Goal: Information Seeking & Learning: Learn about a topic

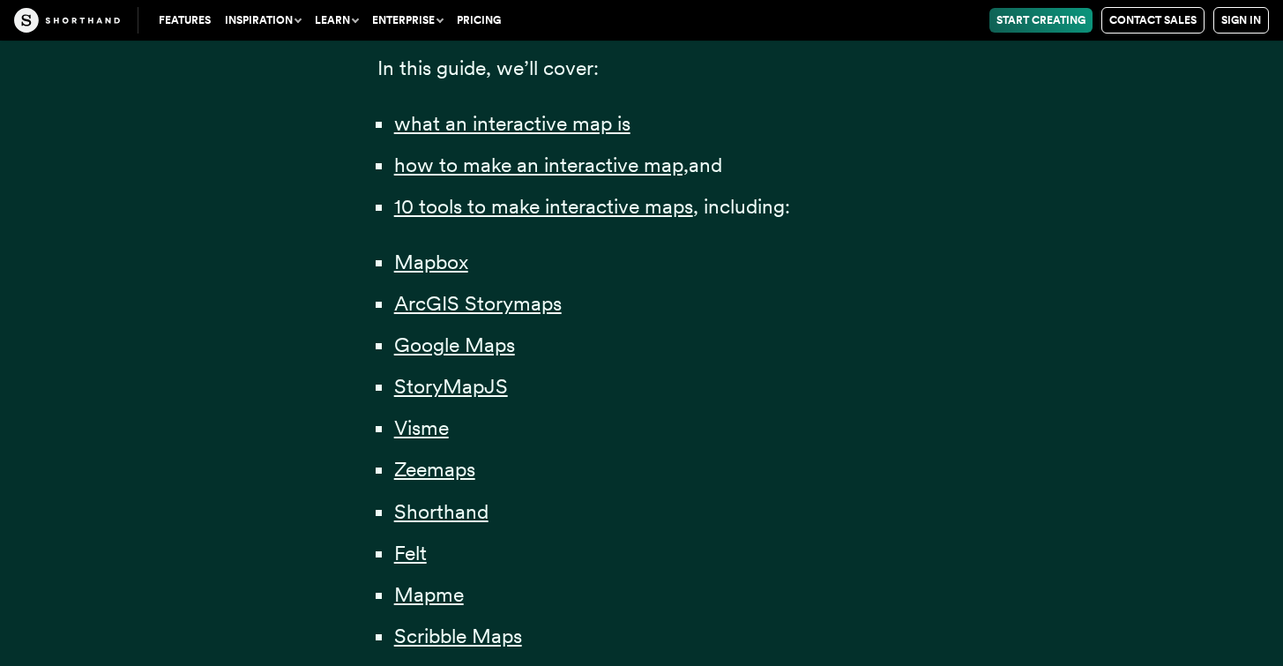
scroll to position [1259, 0]
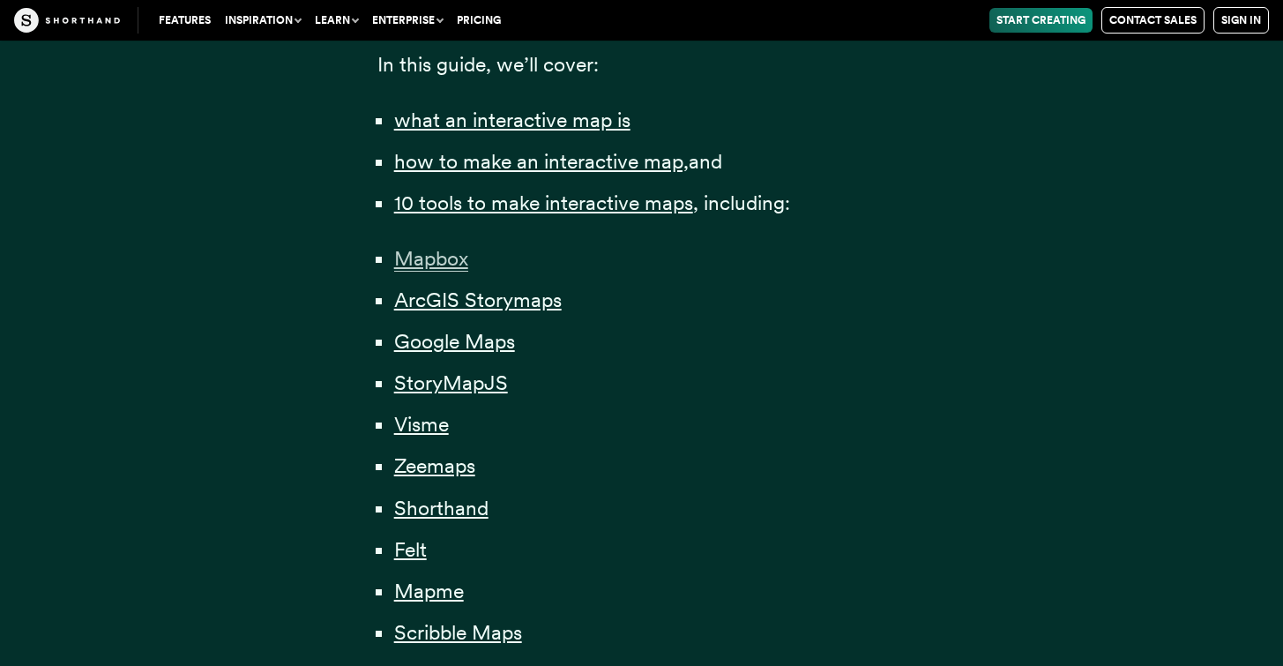
click at [461, 253] on span "Mapbox" at bounding box center [431, 259] width 74 height 26
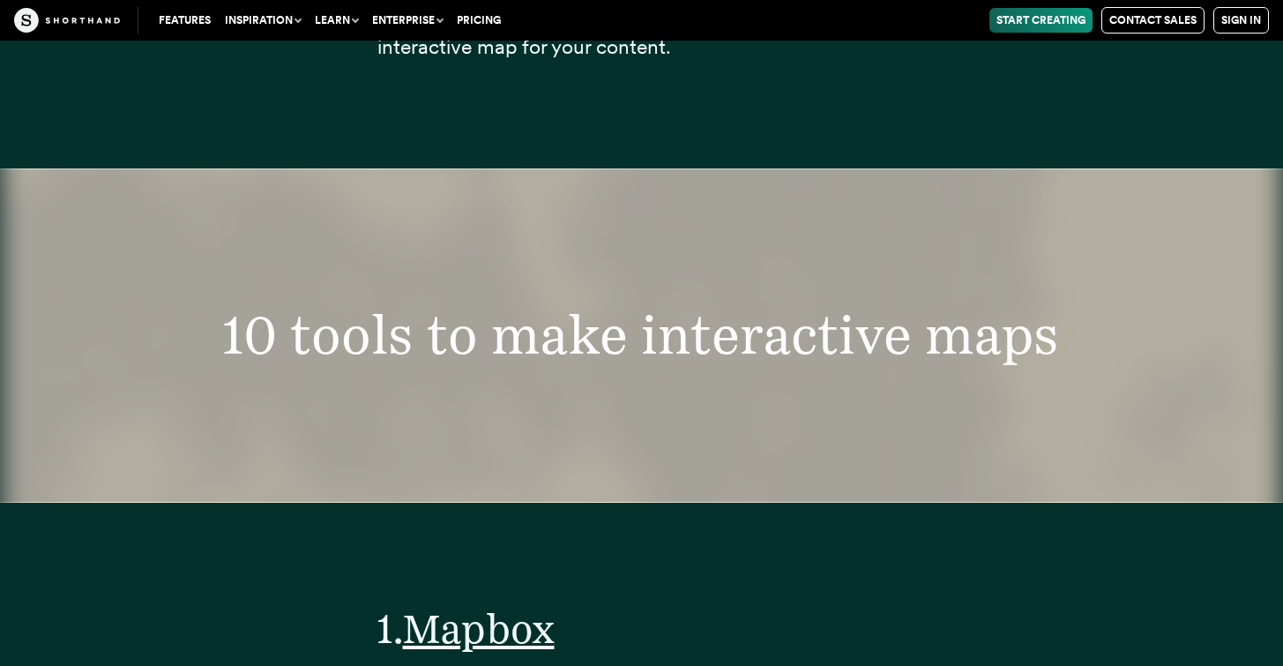
scroll to position [6617, 0]
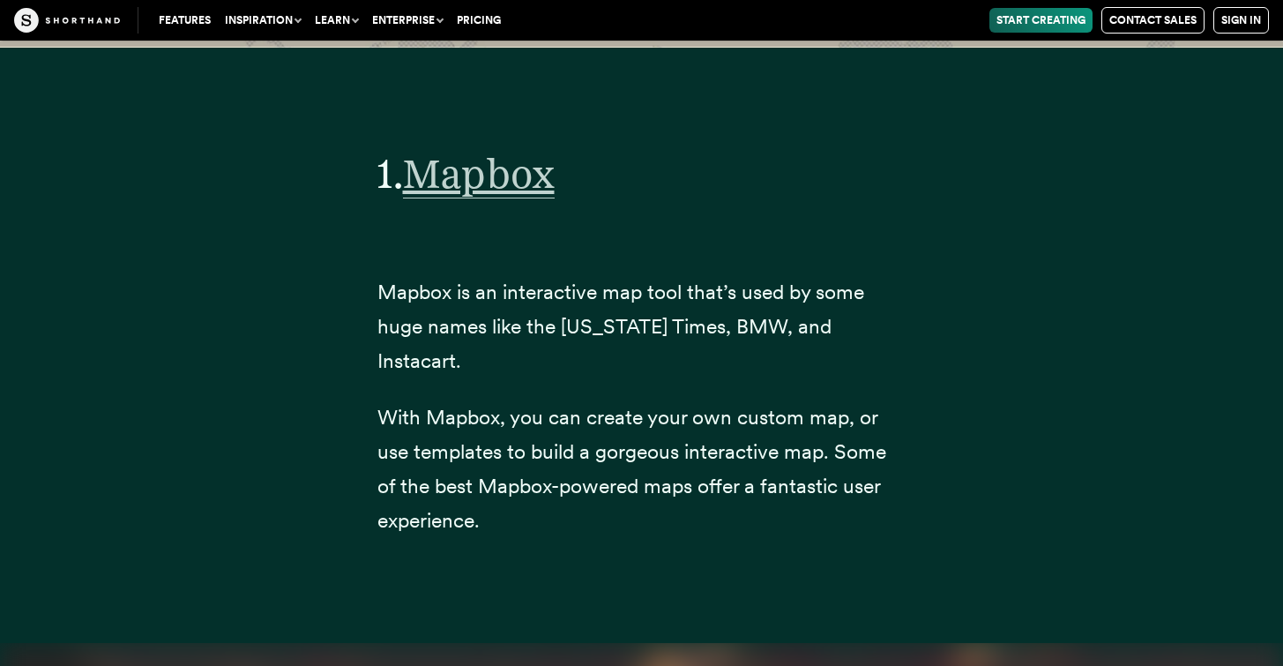
click at [473, 170] on span "Mapbox" at bounding box center [479, 173] width 152 height 49
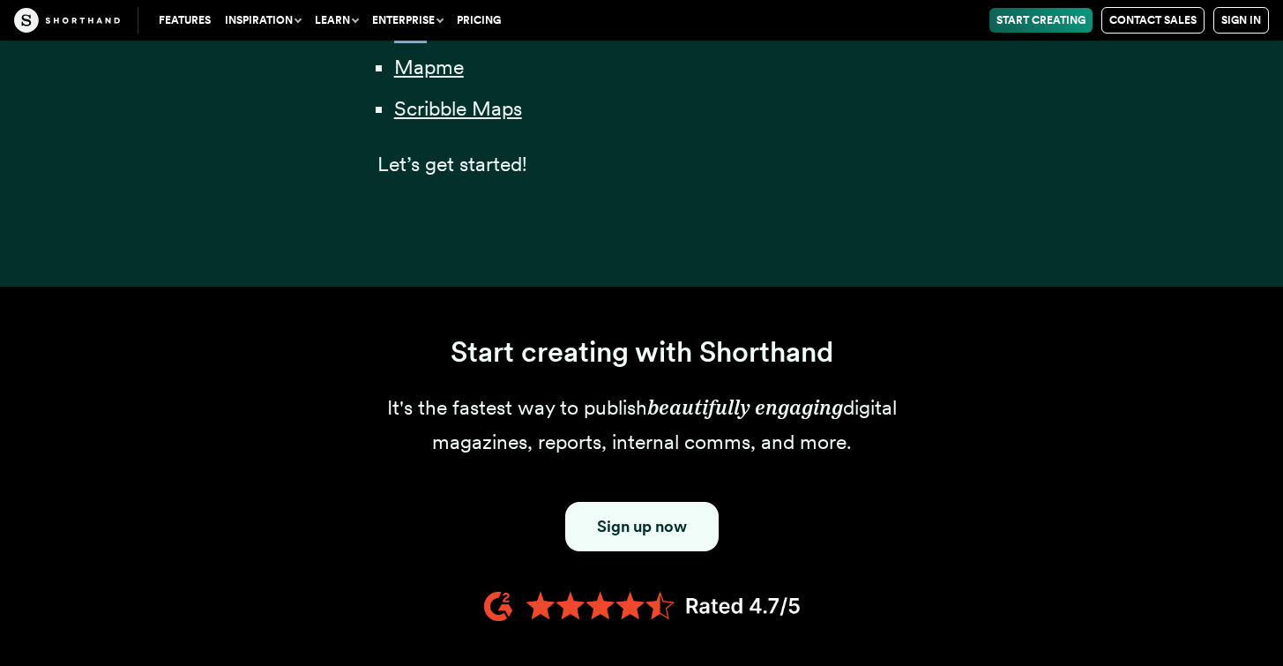
scroll to position [1756, 0]
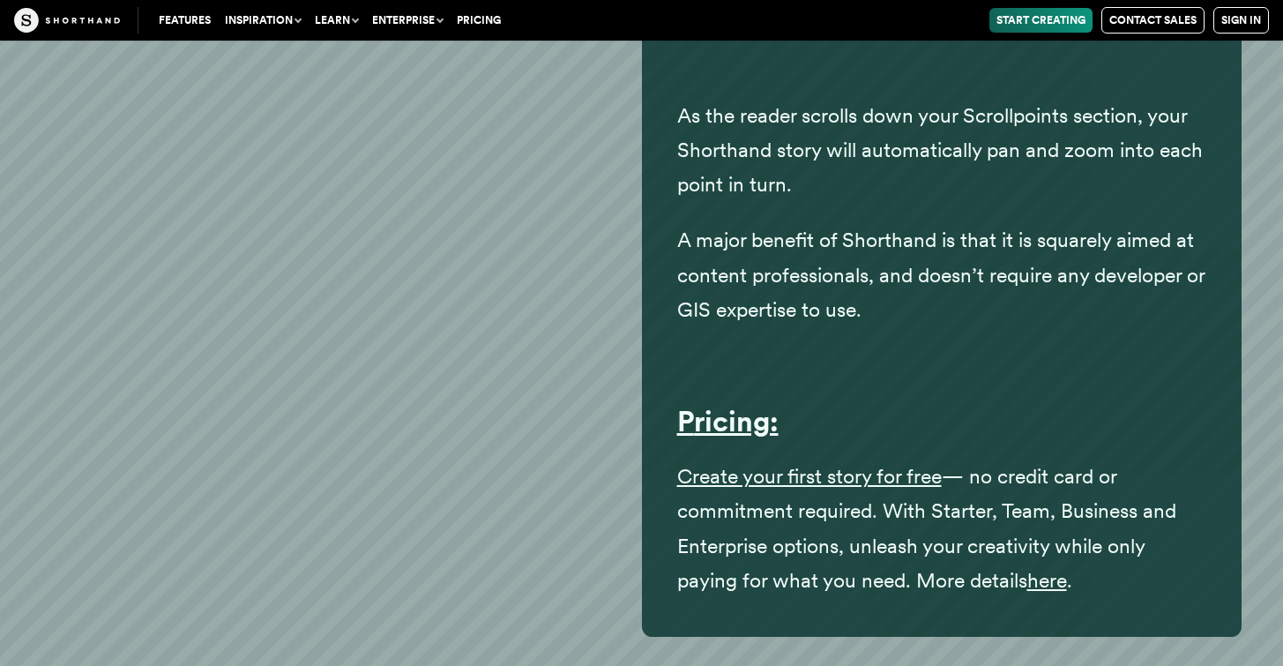
scroll to position [31307, 0]
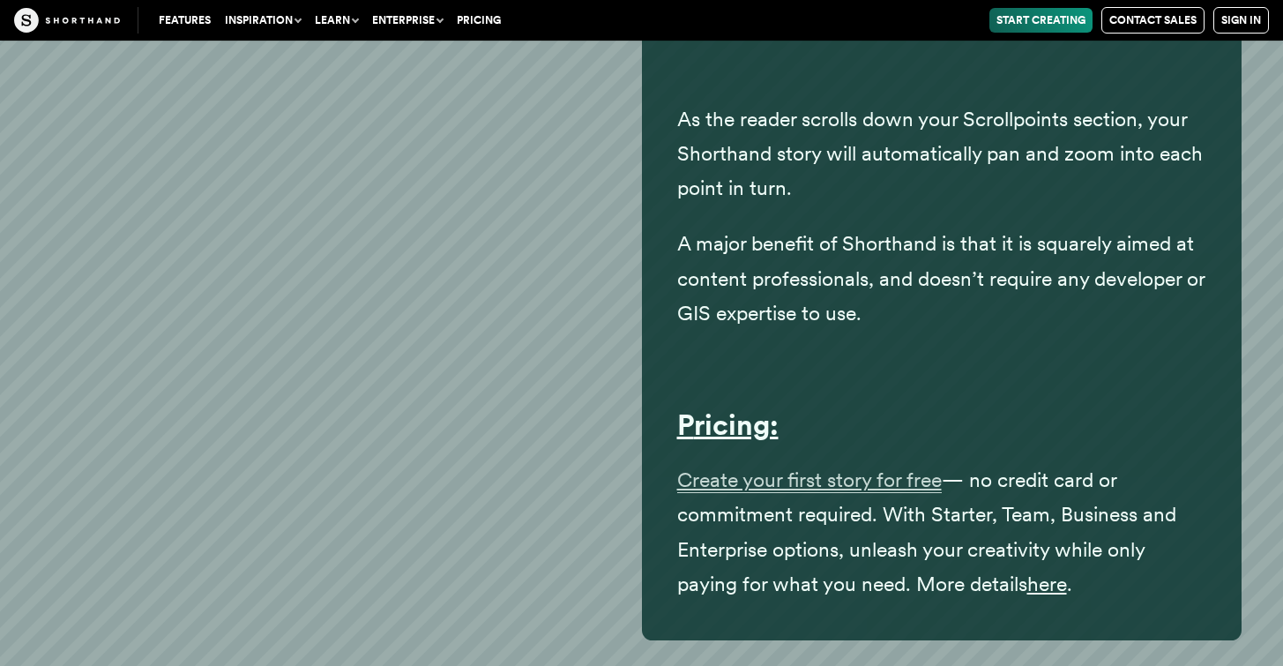
click at [721, 467] on span "Create your first story for free" at bounding box center [809, 480] width 265 height 26
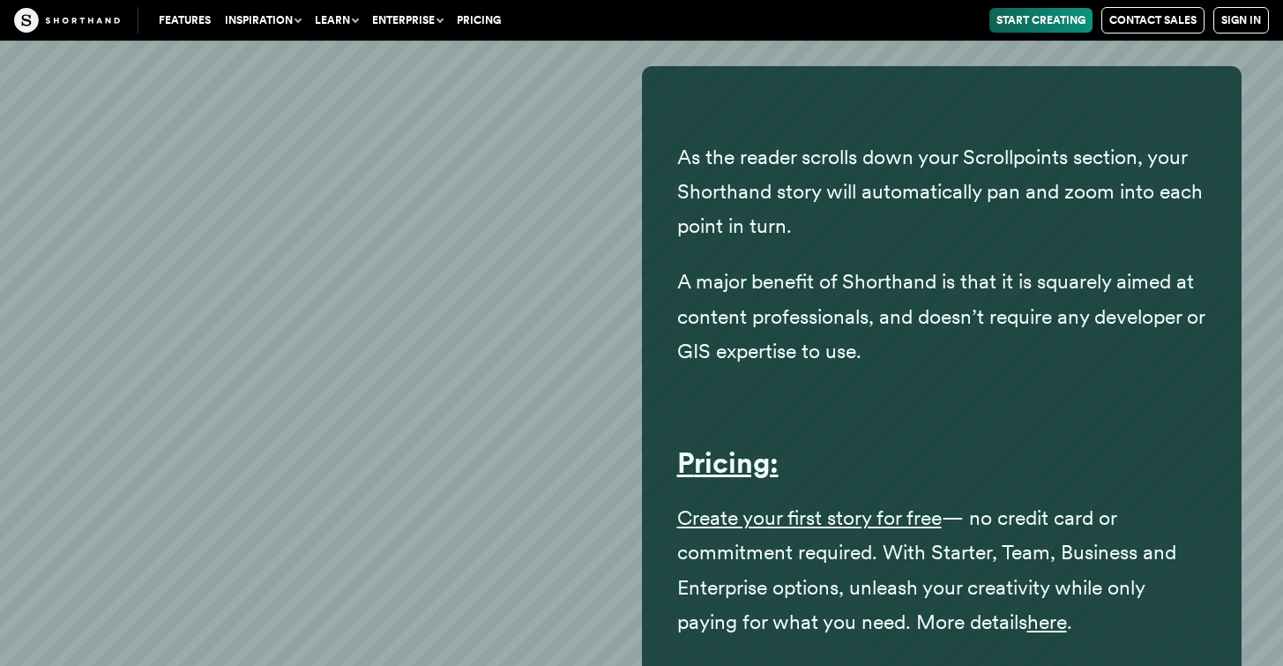
scroll to position [31884, 0]
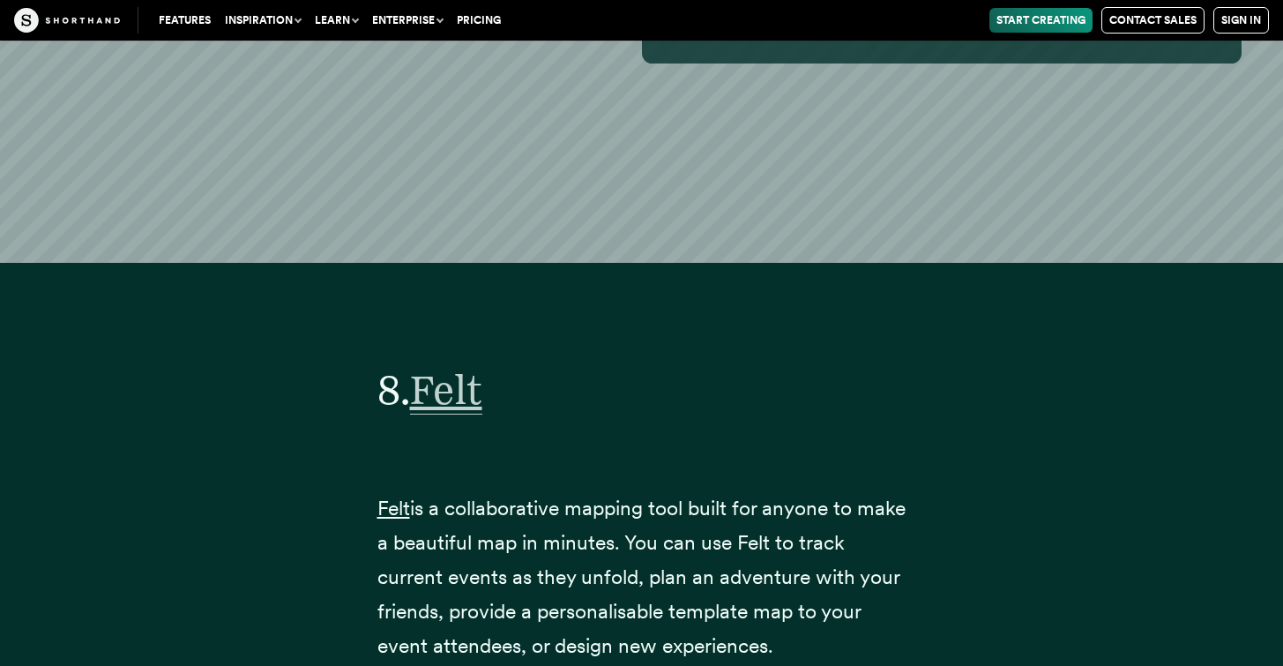
click at [482, 365] on span "Felt" at bounding box center [446, 389] width 72 height 49
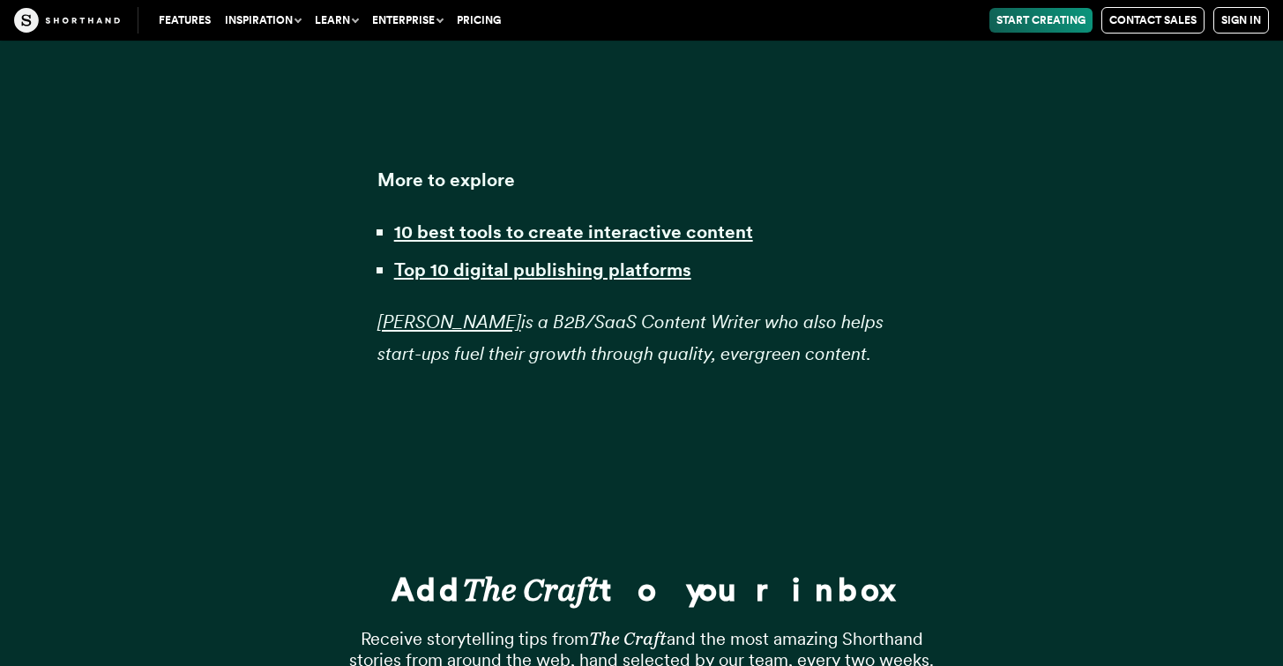
scroll to position [42703, 0]
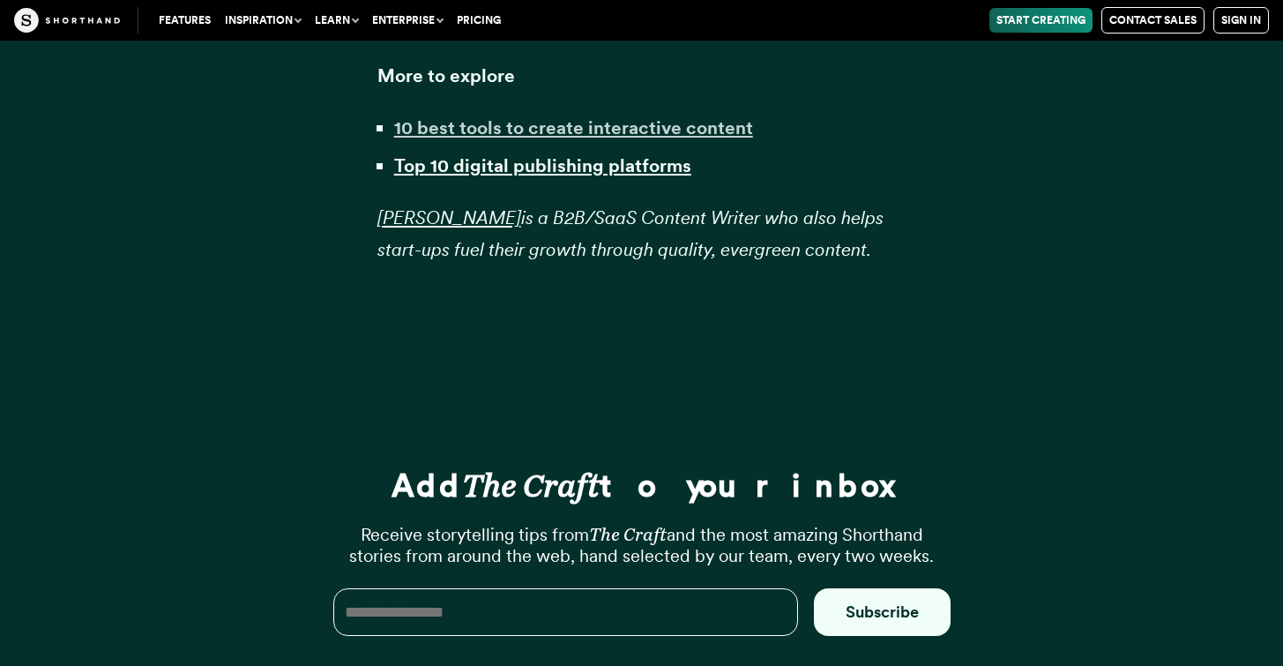
click at [707, 116] on strong "10 best tools to create interactive content" at bounding box center [573, 127] width 359 height 22
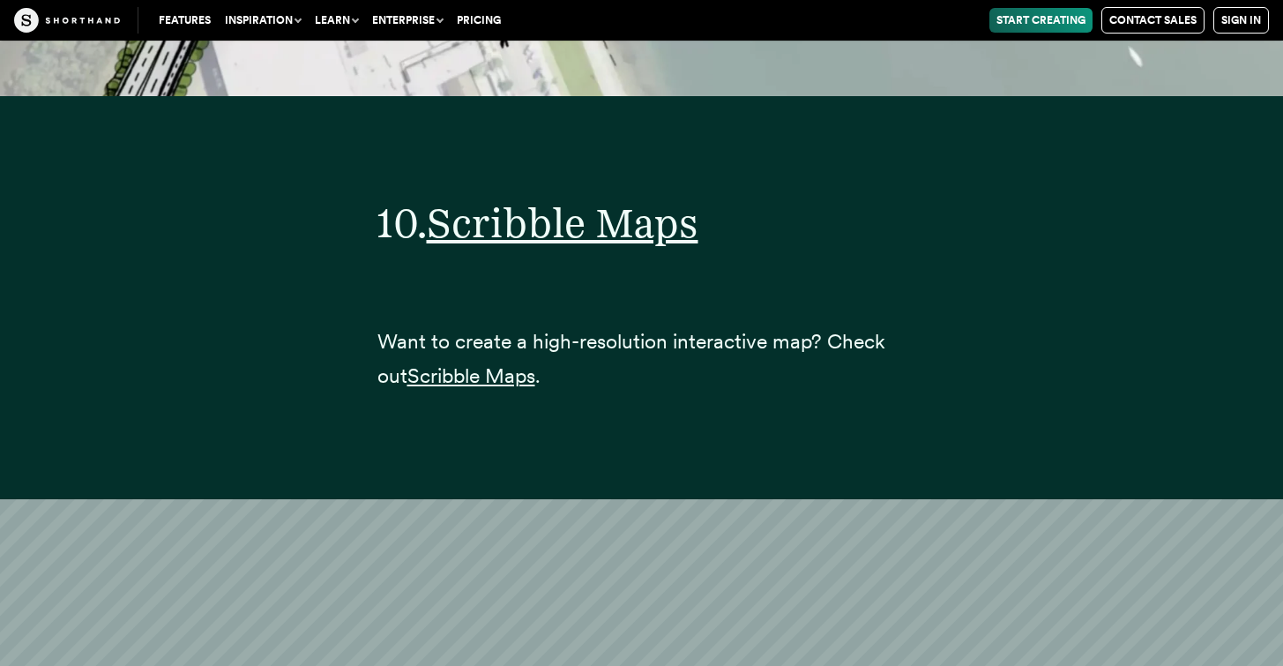
scroll to position [39009, 0]
click at [602, 198] on span "Scribble Maps" at bounding box center [563, 222] width 272 height 49
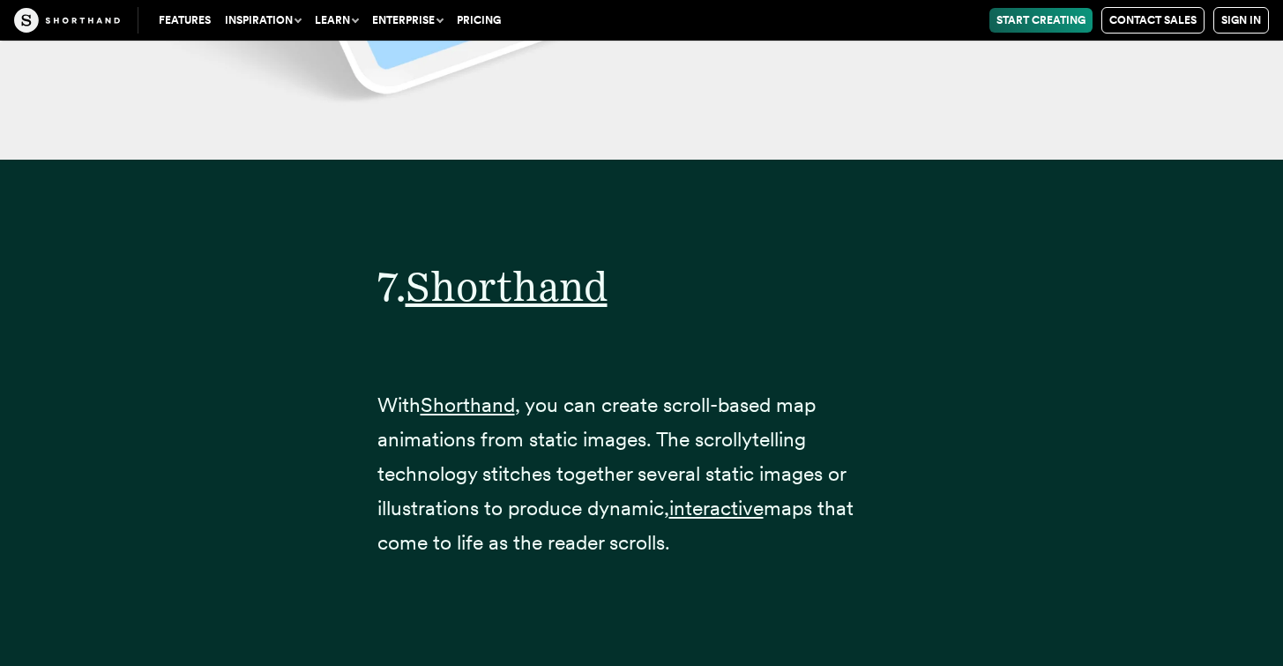
scroll to position [28449, 0]
